Goal: Navigation & Orientation: Understand site structure

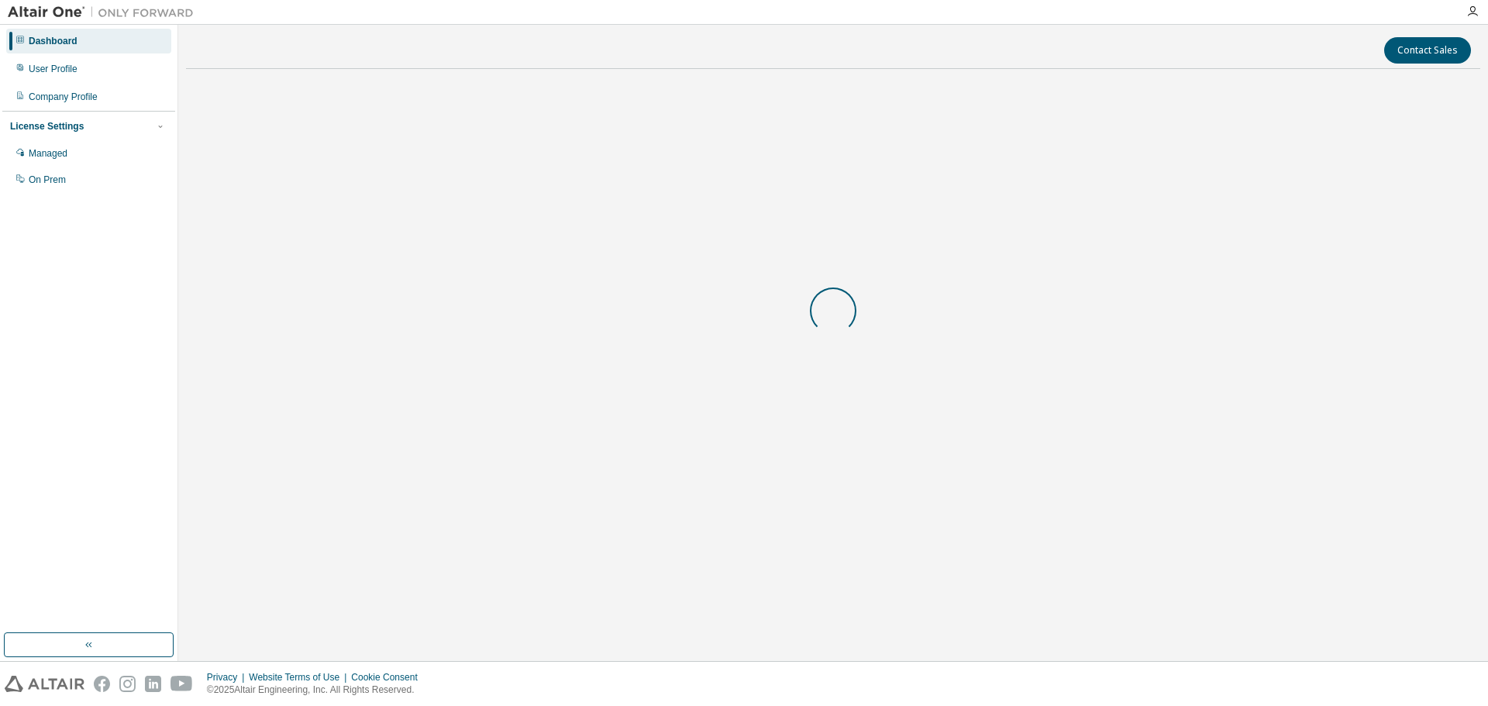
drag, startPoint x: 0, startPoint y: 0, endPoint x: 1245, endPoint y: 658, distance: 1408.6
click at [1245, 658] on body "Dashboard User Profile Company Profile License Settings Managed On Prem Contact…" at bounding box center [744, 353] width 1488 height 706
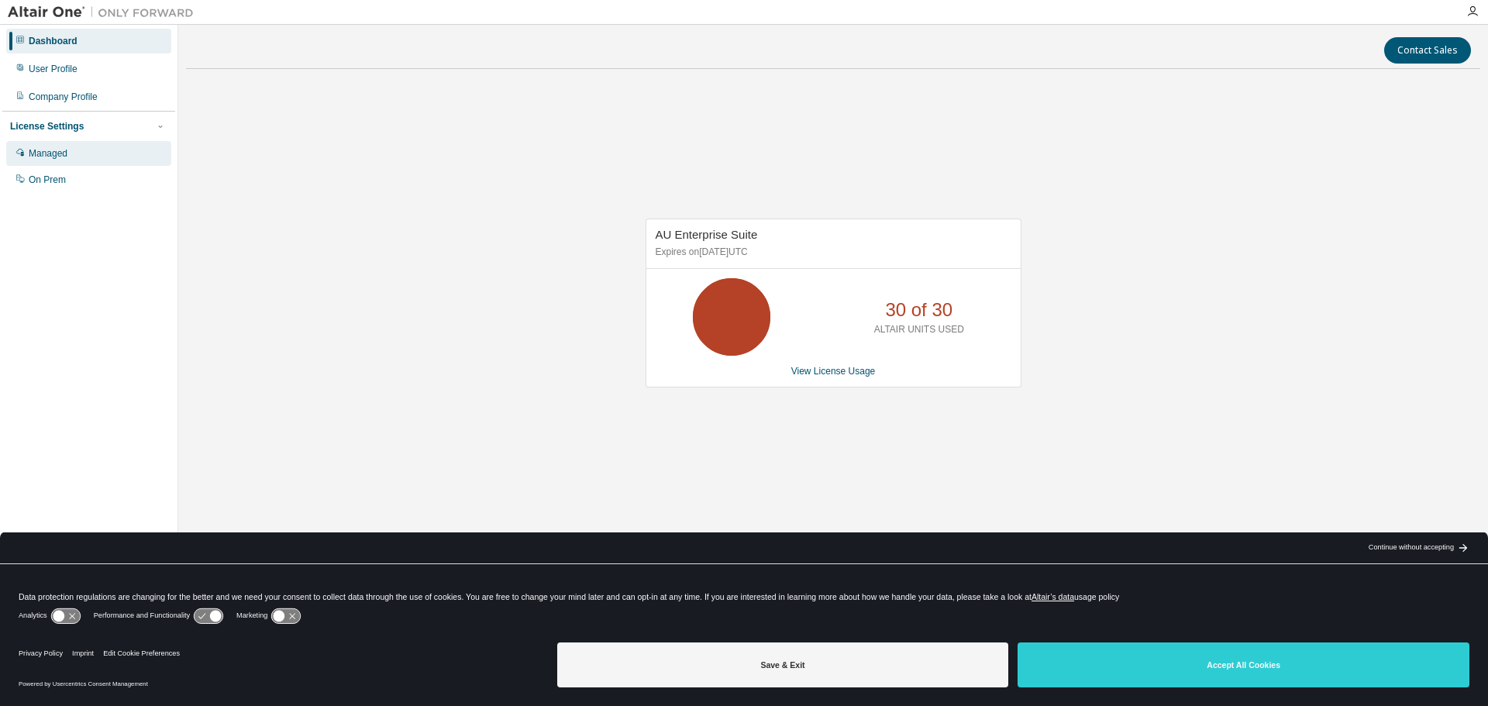
click at [60, 159] on div "Managed" at bounding box center [48, 153] width 39 height 12
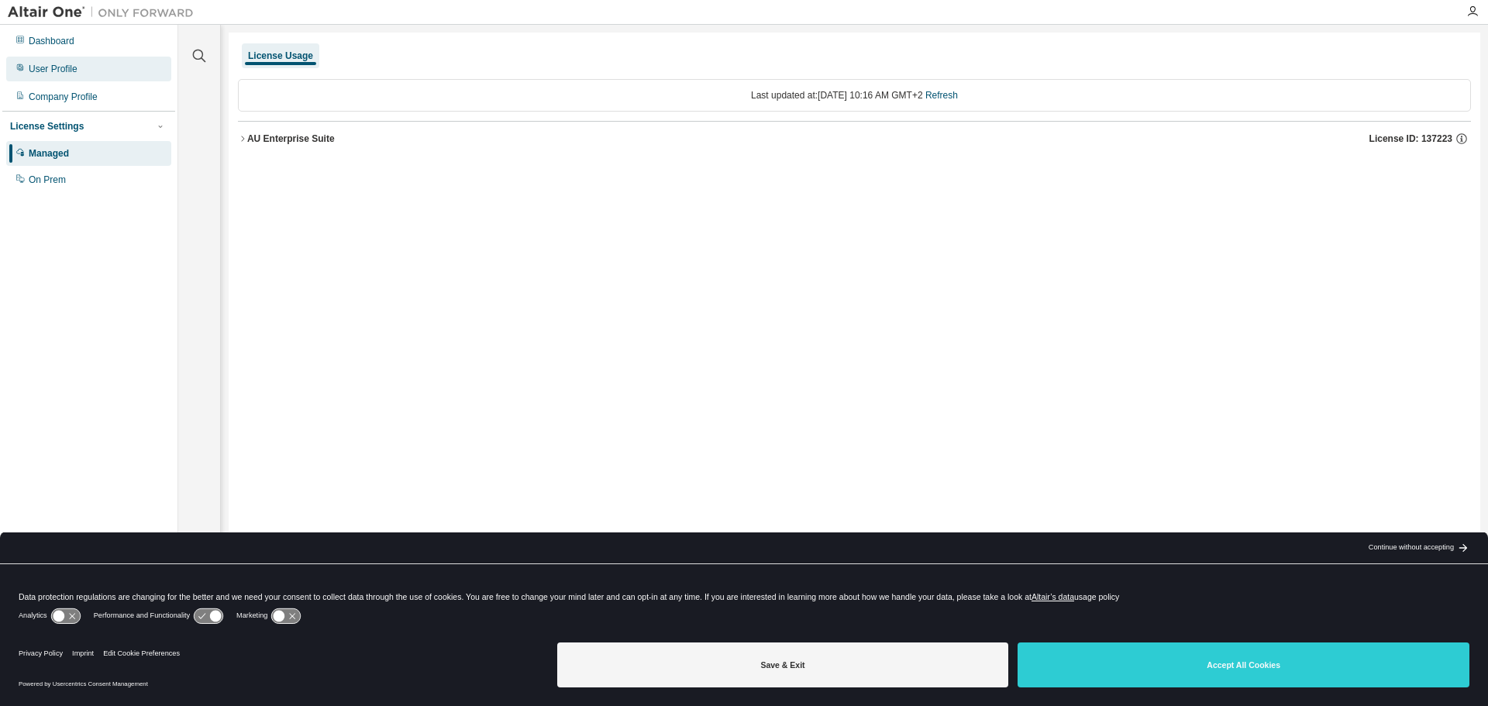
click at [57, 78] on div "User Profile" at bounding box center [88, 69] width 165 height 25
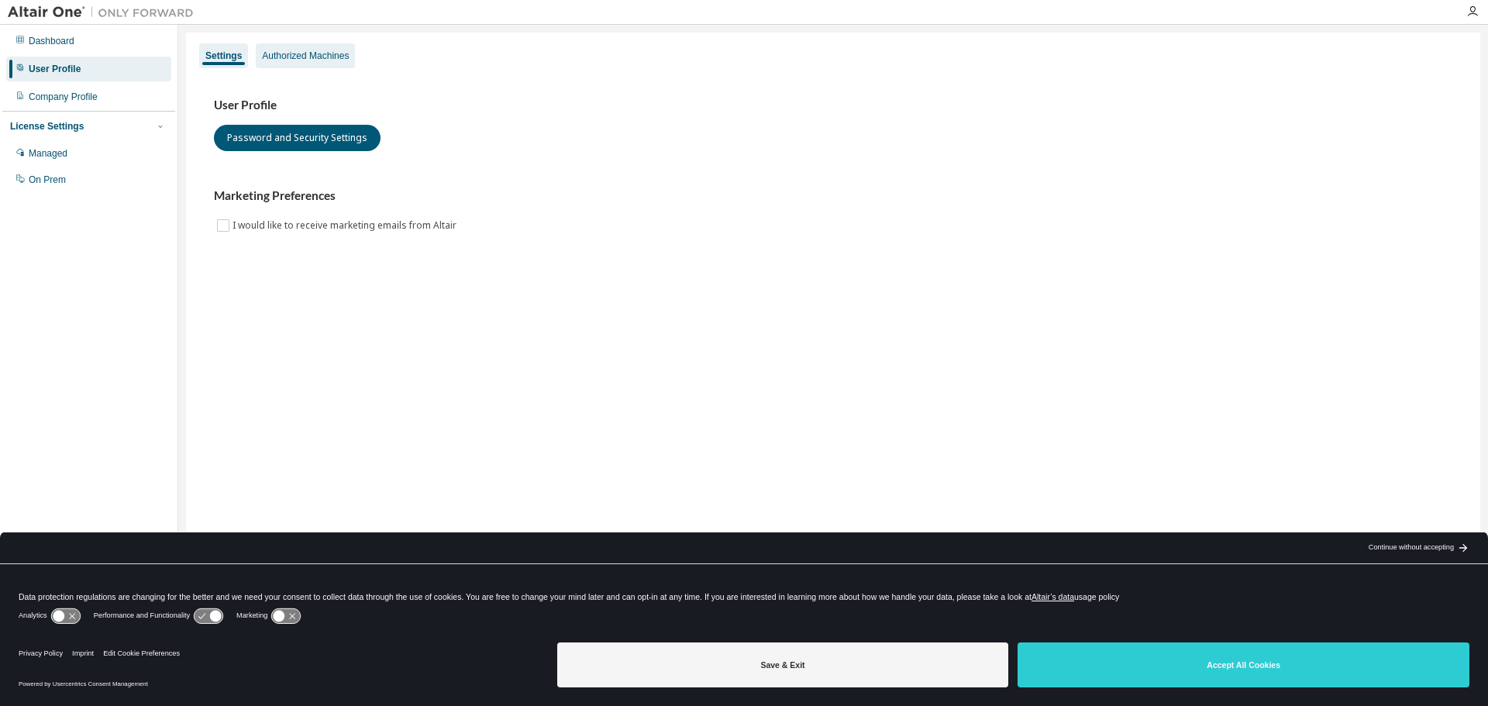
click at [289, 53] on div "Authorized Machines" at bounding box center [305, 56] width 87 height 12
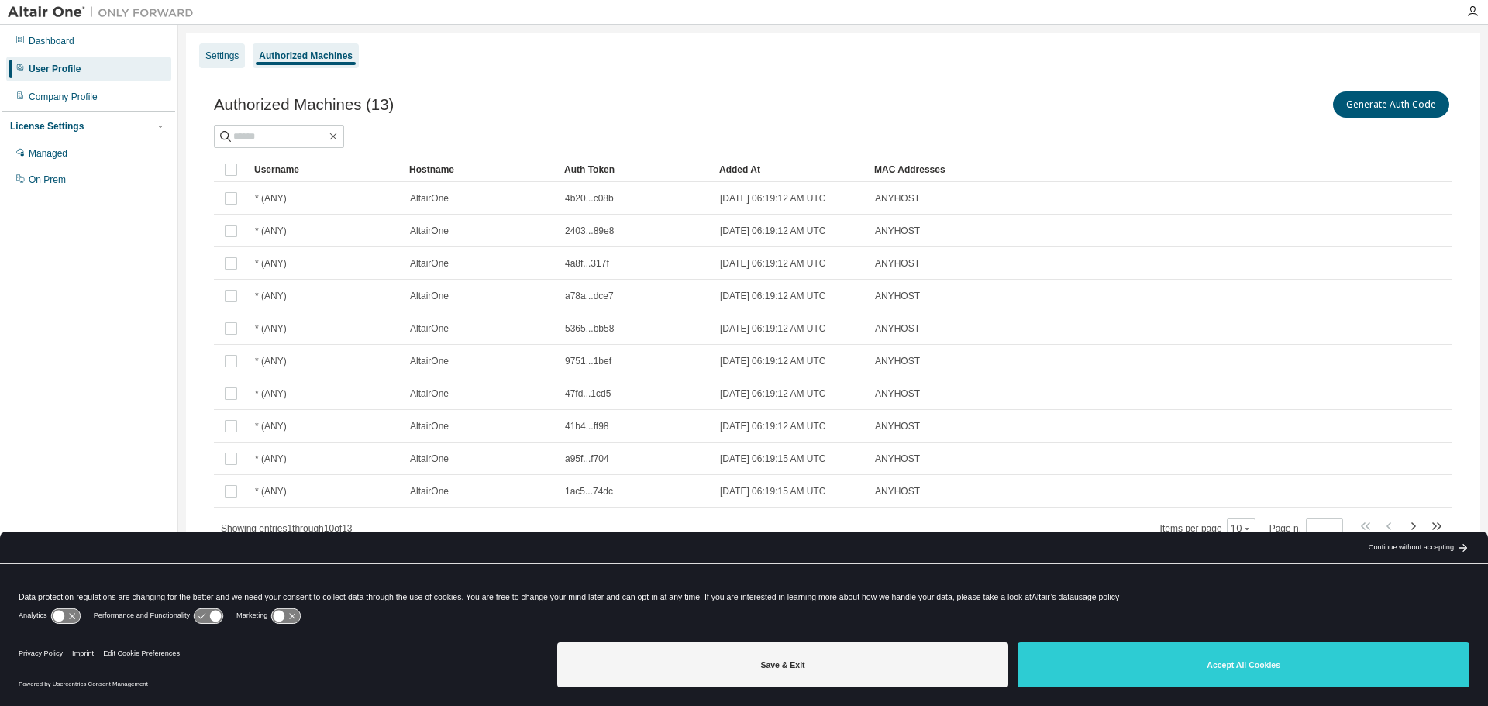
click at [233, 56] on div "Settings" at bounding box center [221, 56] width 33 height 12
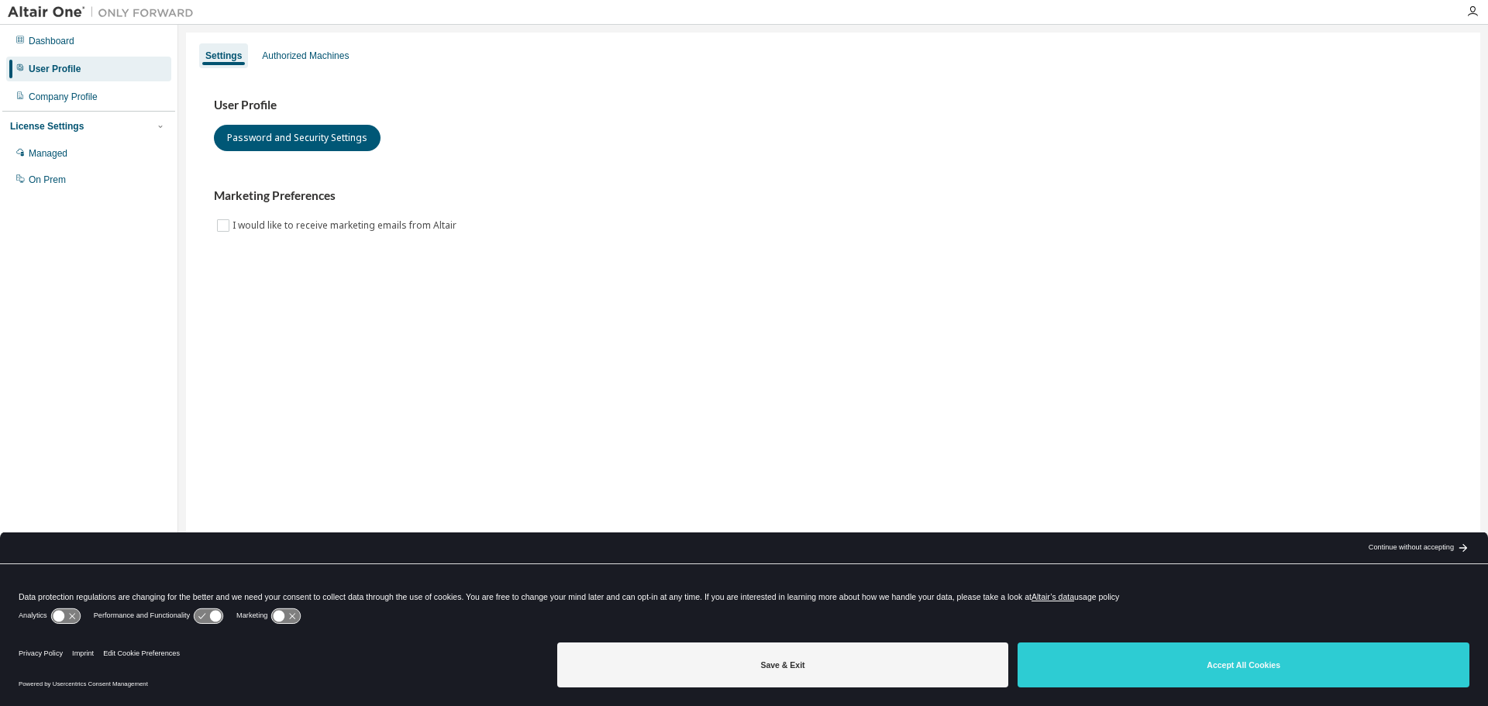
click at [85, 60] on div "User Profile" at bounding box center [88, 69] width 165 height 25
click at [84, 41] on div "Dashboard" at bounding box center [88, 41] width 165 height 25
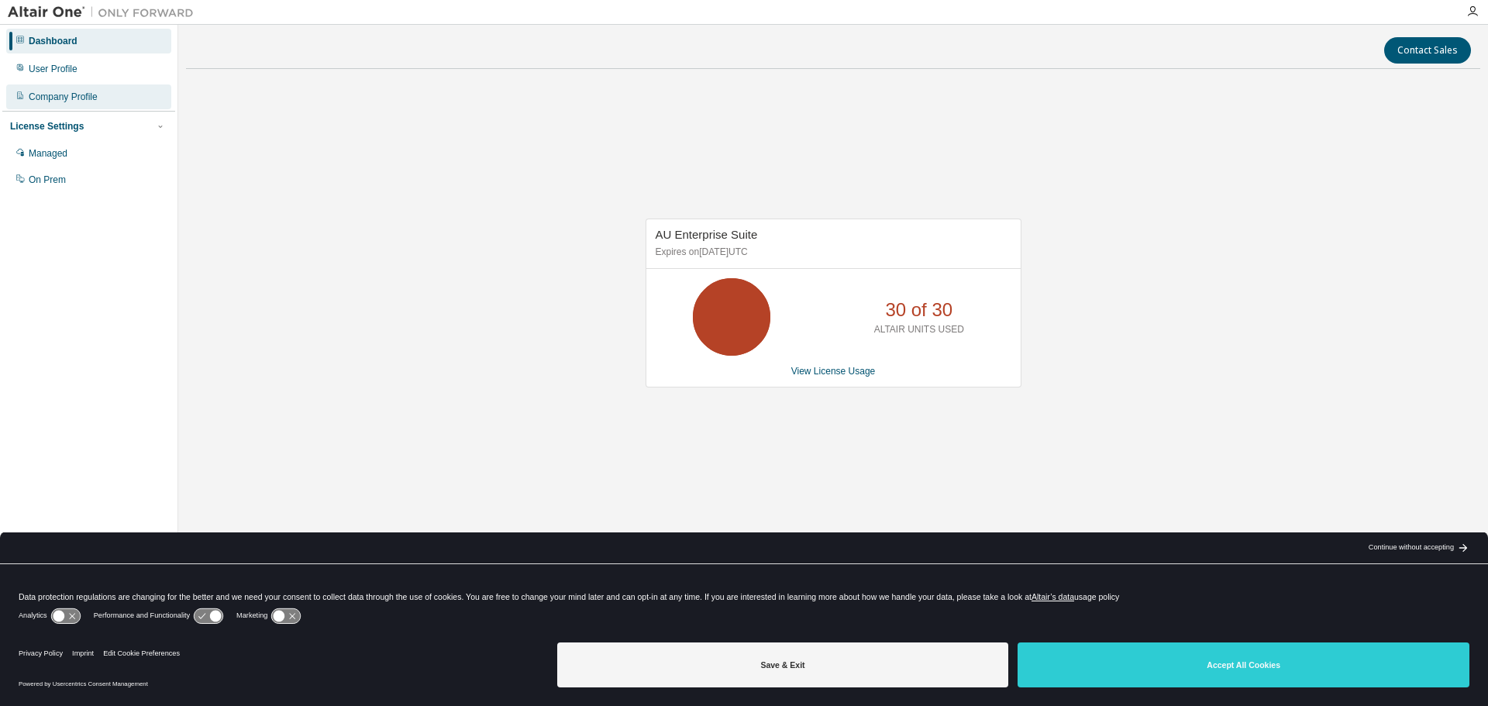
click at [88, 88] on div "Company Profile" at bounding box center [88, 96] width 165 height 25
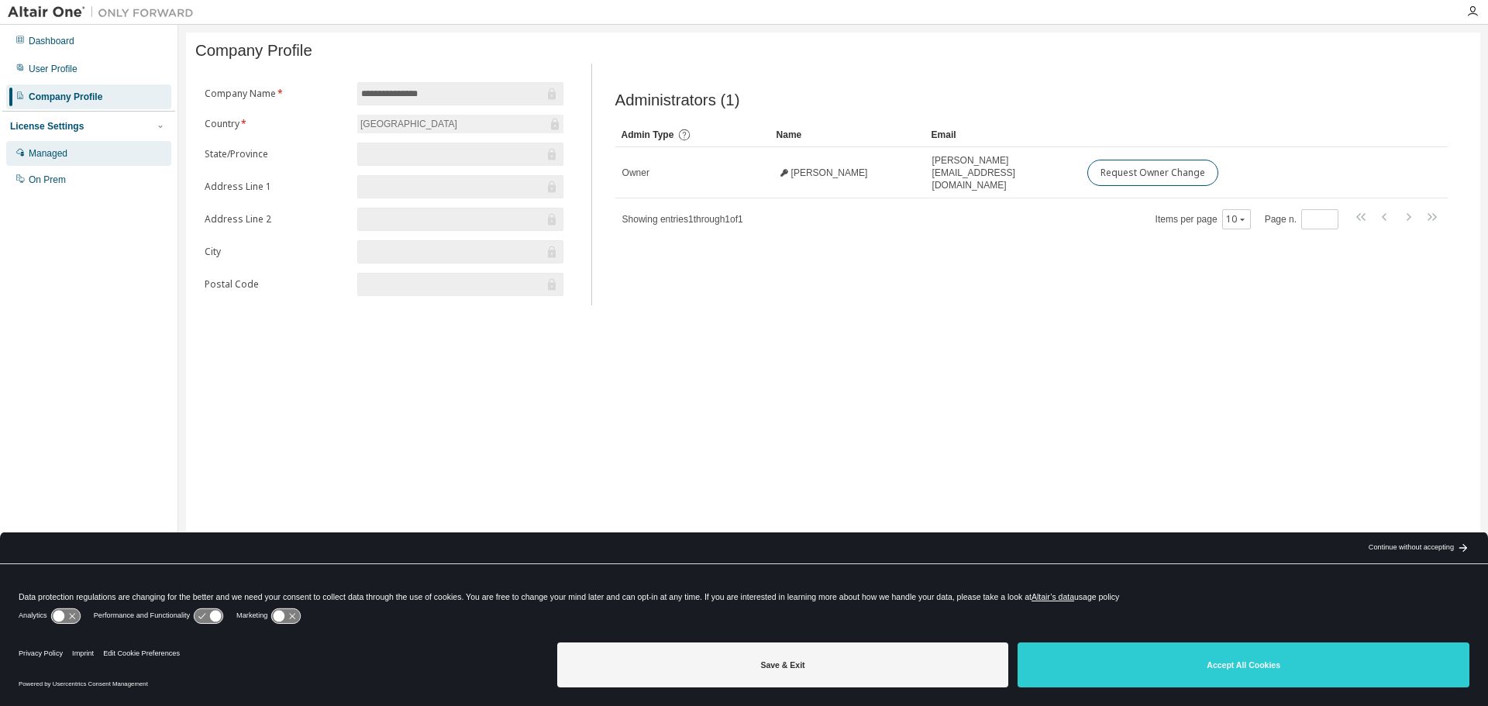
click at [89, 159] on div "Managed" at bounding box center [88, 153] width 165 height 25
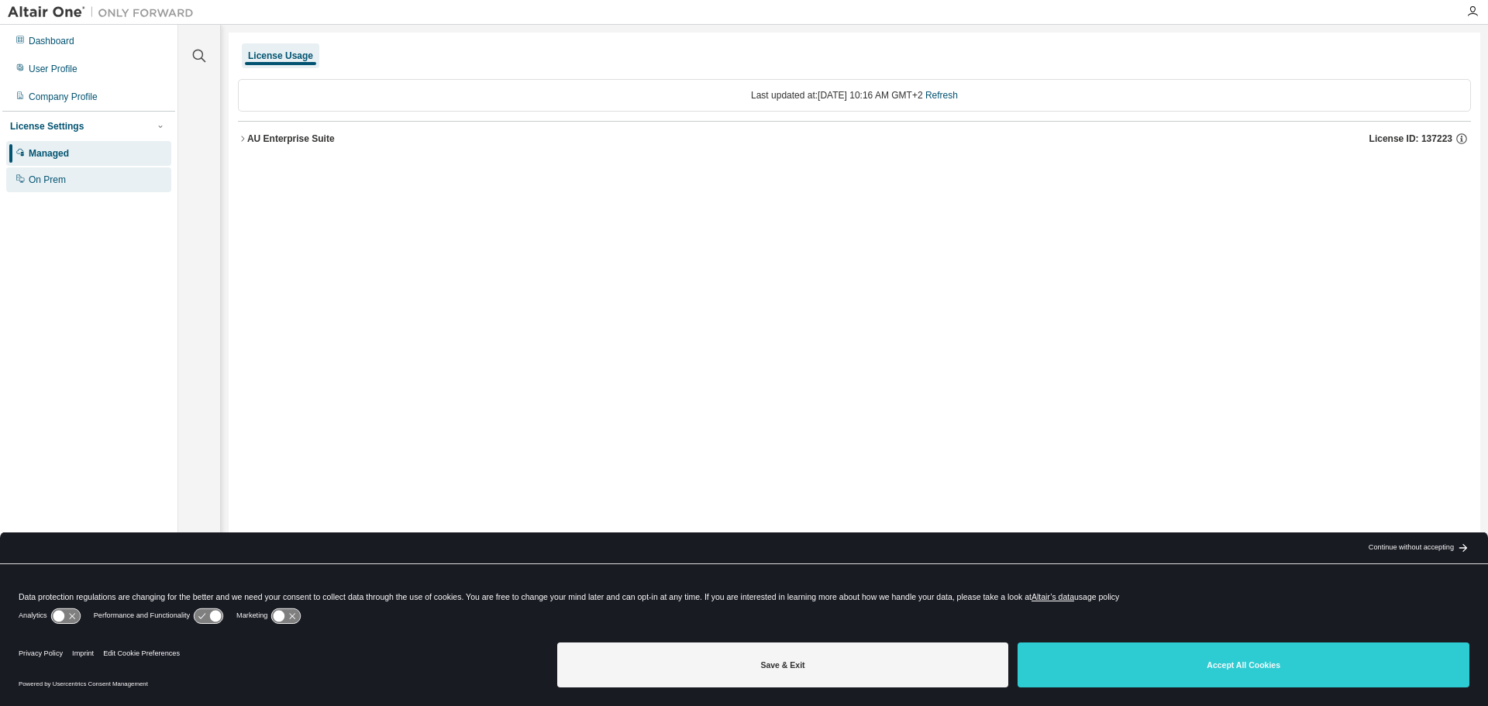
click at [95, 179] on div "On Prem" at bounding box center [88, 179] width 165 height 25
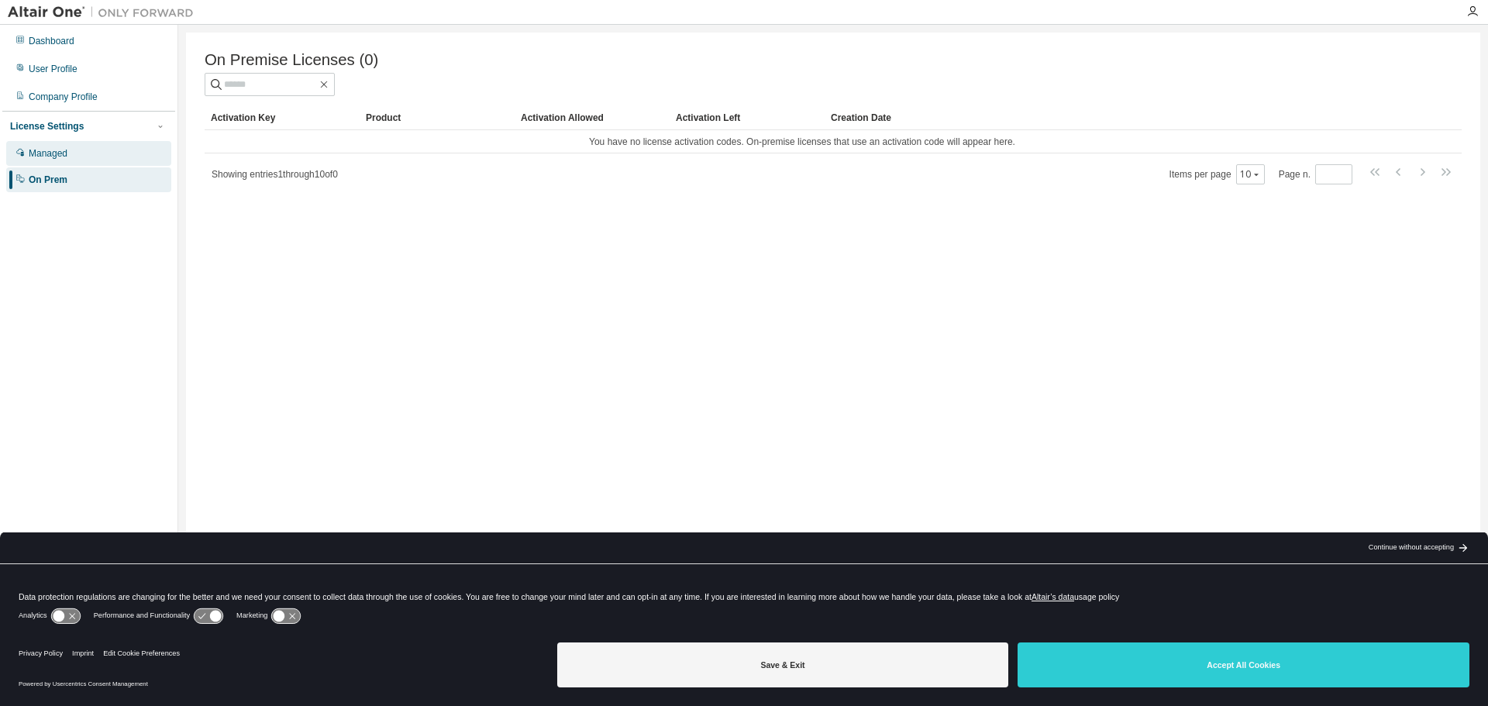
click at [61, 163] on div "Managed" at bounding box center [88, 153] width 165 height 25
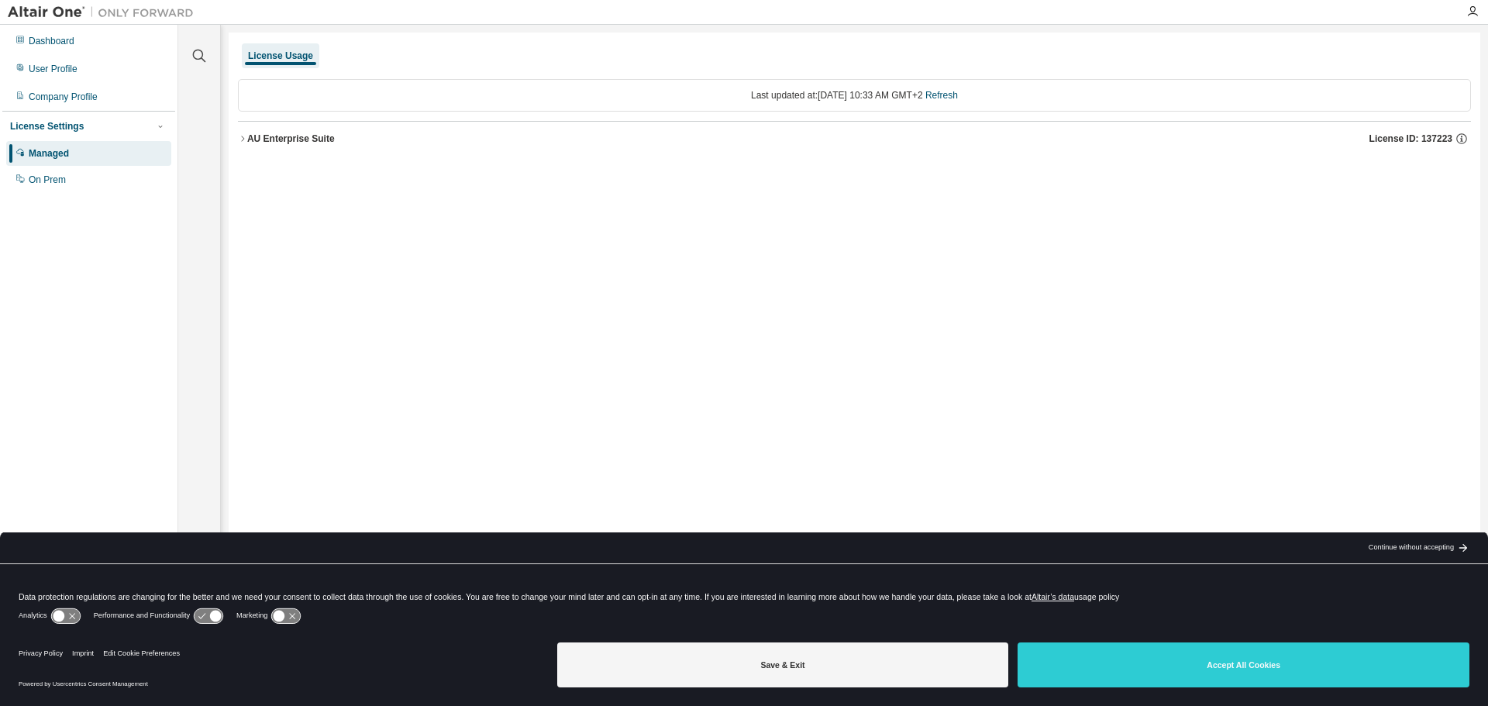
click at [240, 136] on icon "button" at bounding box center [242, 138] width 9 height 9
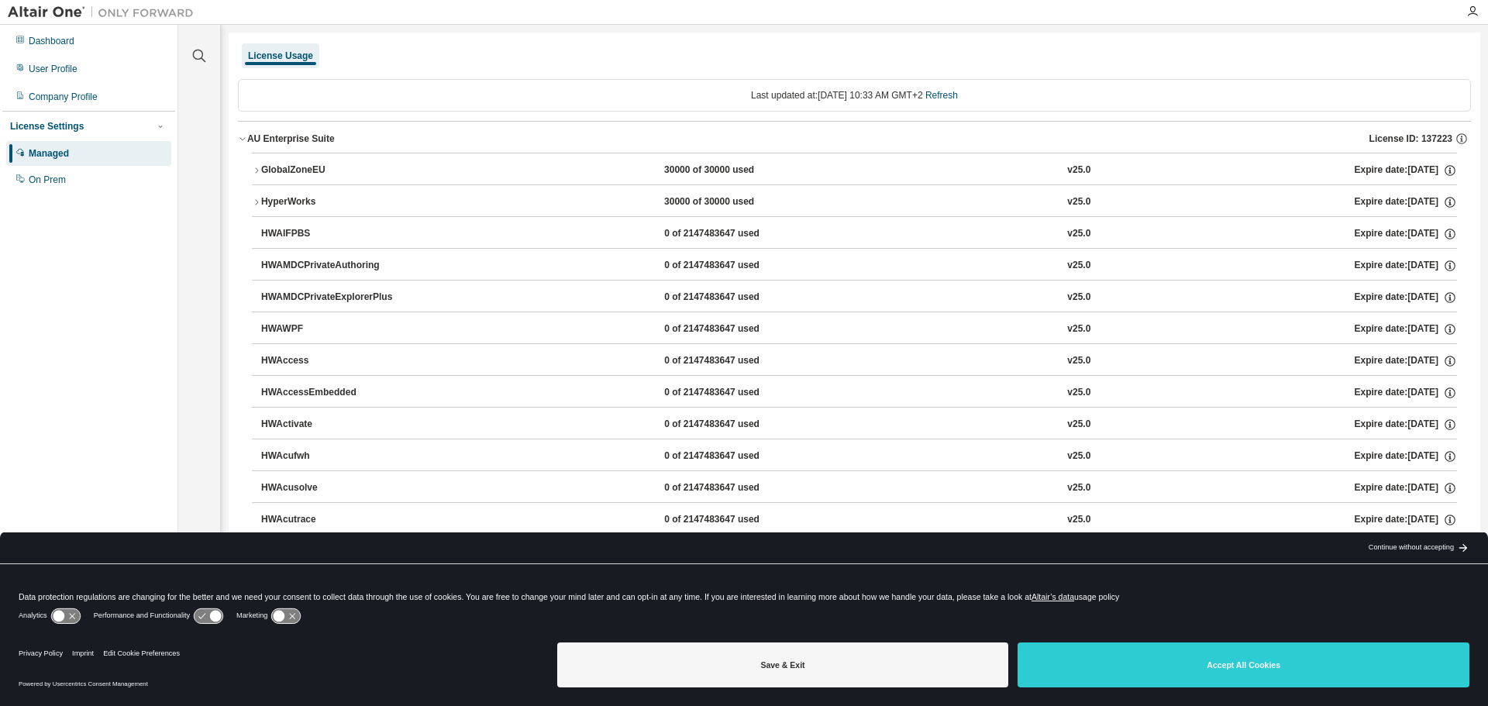
click at [261, 136] on div "AU Enterprise Suite" at bounding box center [291, 139] width 88 height 12
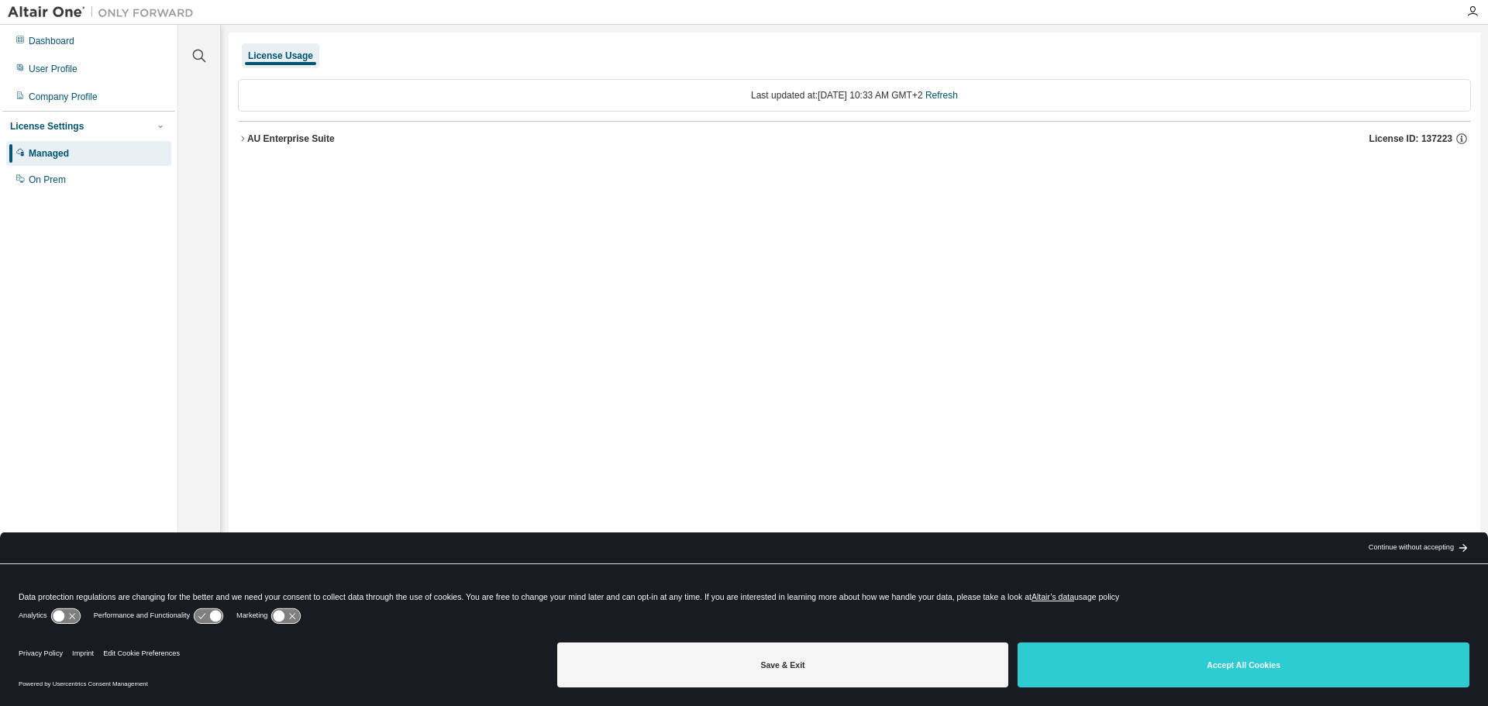
click at [262, 135] on div "AU Enterprise Suite" at bounding box center [291, 139] width 88 height 12
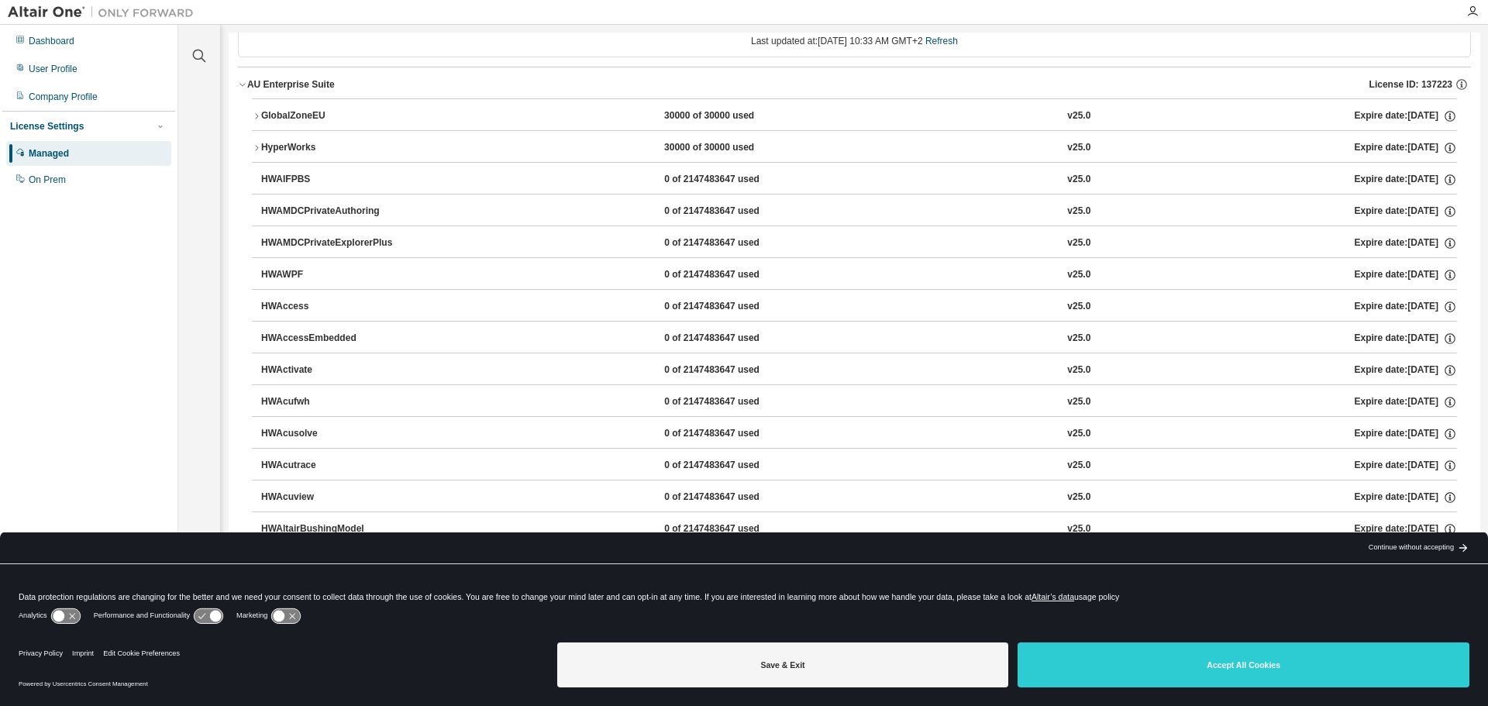
scroll to position [78, 0]
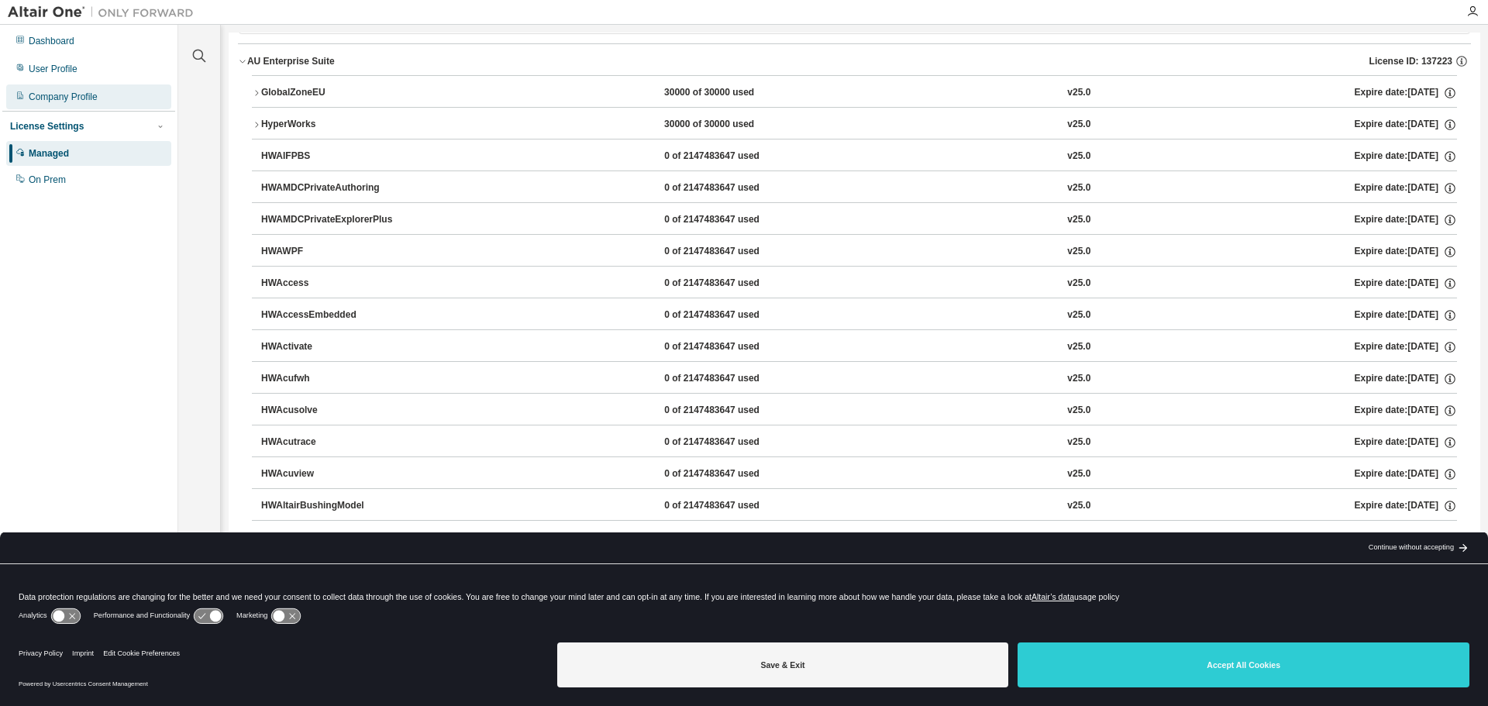
click at [68, 96] on div "Company Profile" at bounding box center [63, 97] width 69 height 12
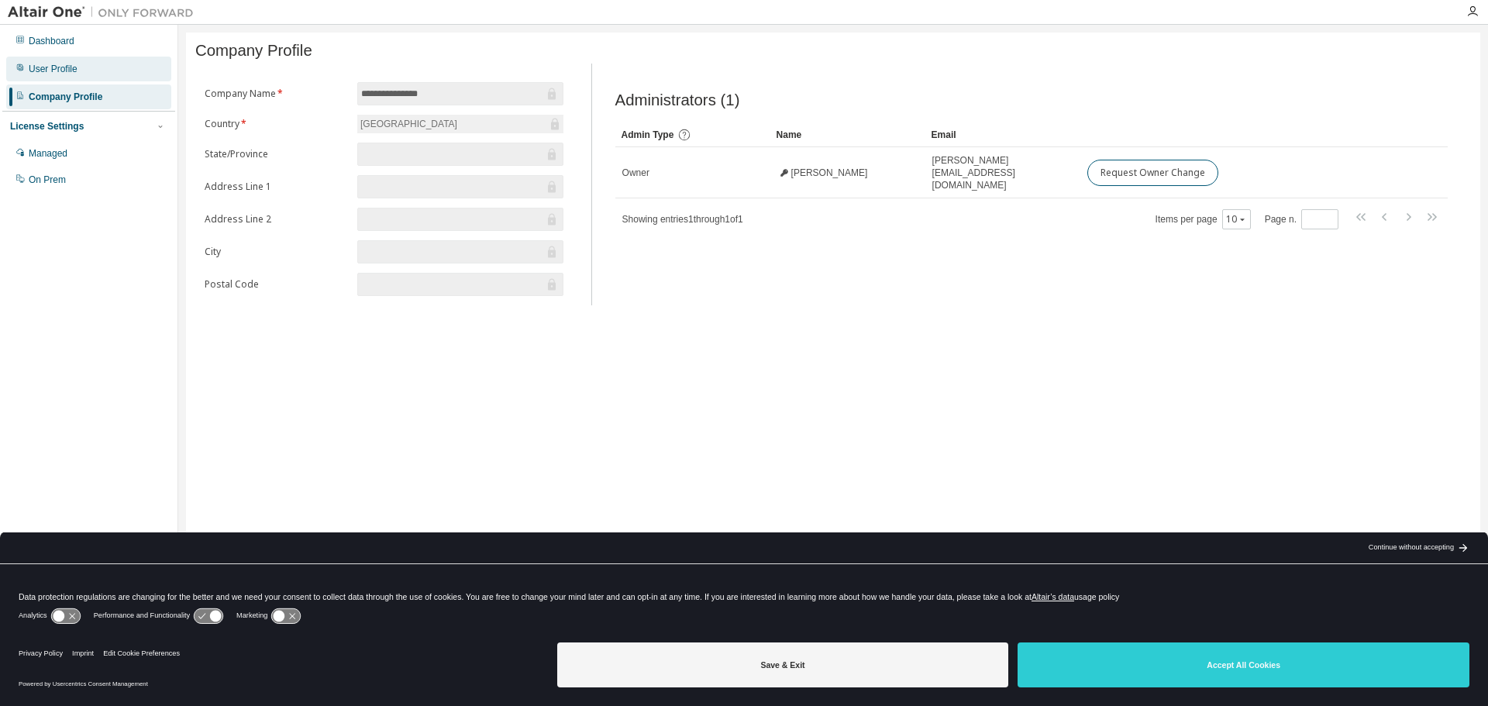
click at [85, 71] on div "User Profile" at bounding box center [88, 69] width 165 height 25
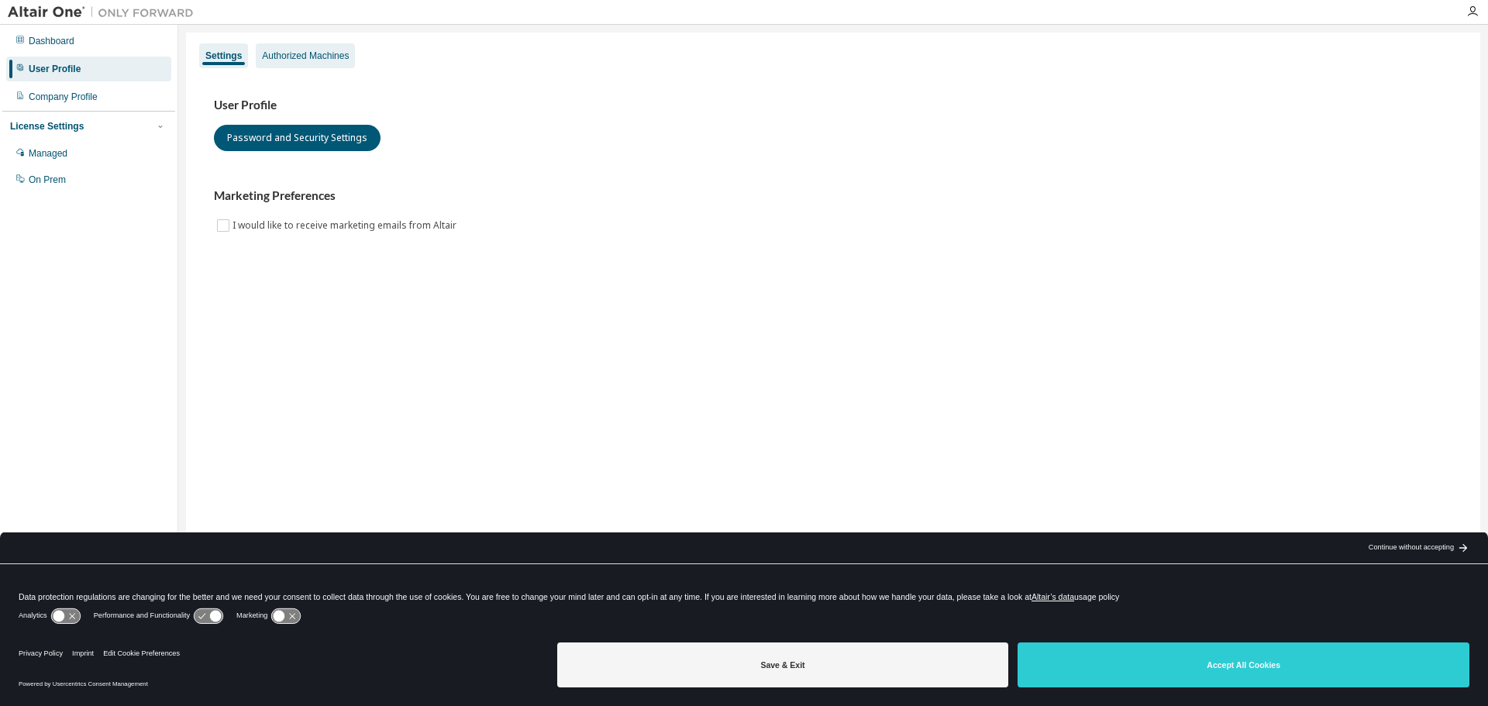
click at [274, 53] on div "Authorized Machines" at bounding box center [305, 56] width 87 height 12
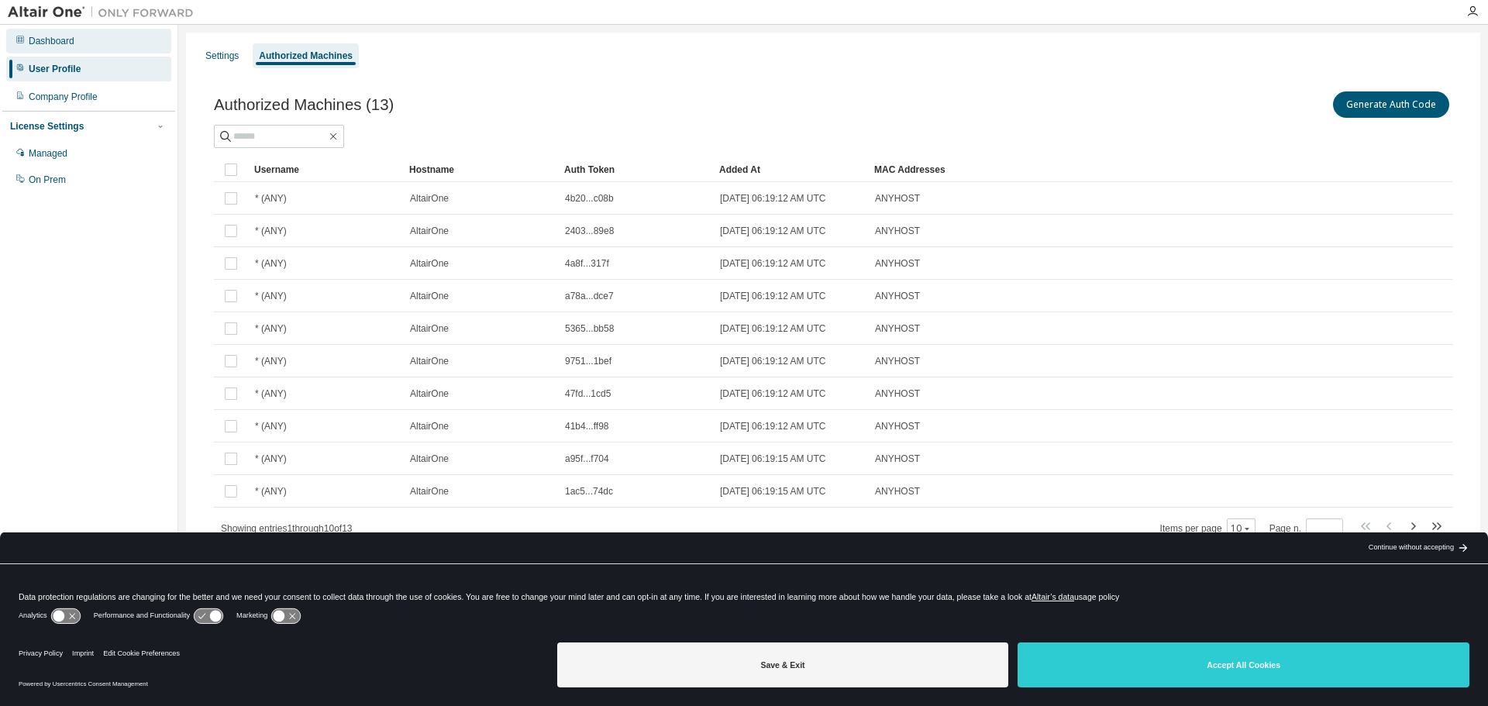
click at [79, 50] on div "Dashboard" at bounding box center [88, 41] width 165 height 25
